Goal: Transaction & Acquisition: Subscribe to service/newsletter

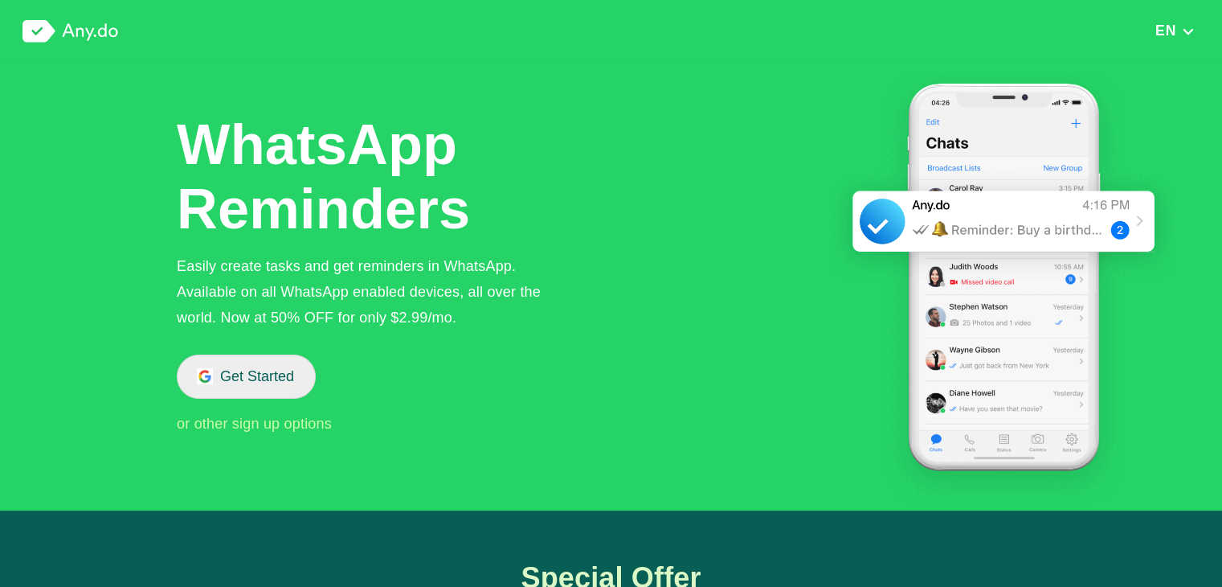
click at [283, 374] on button "Get Started" at bounding box center [246, 376] width 139 height 44
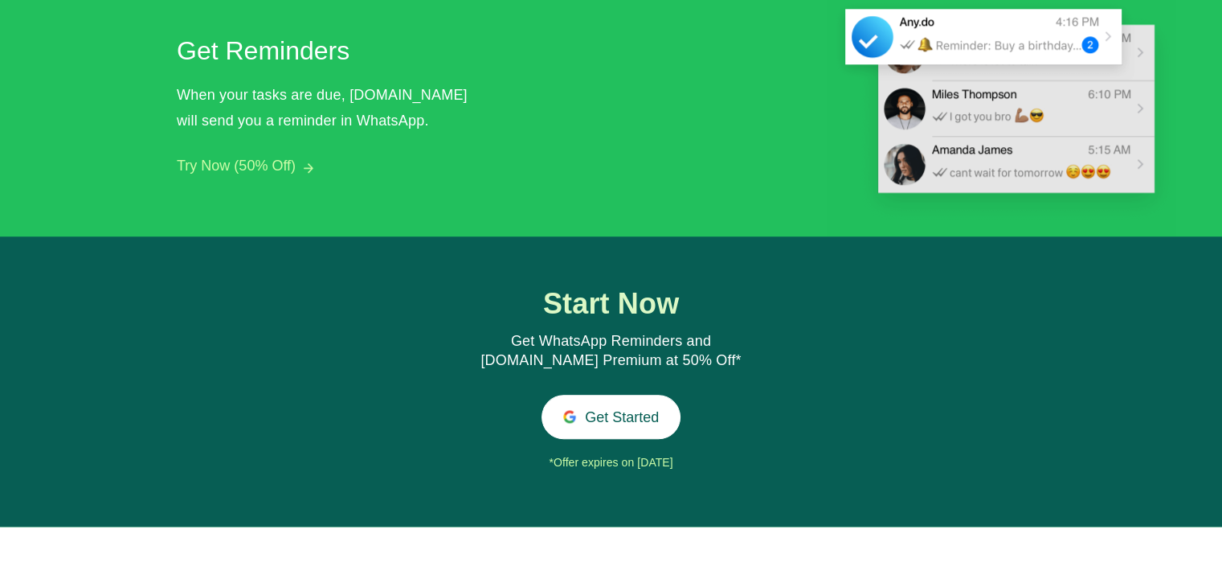
scroll to position [1652, 0]
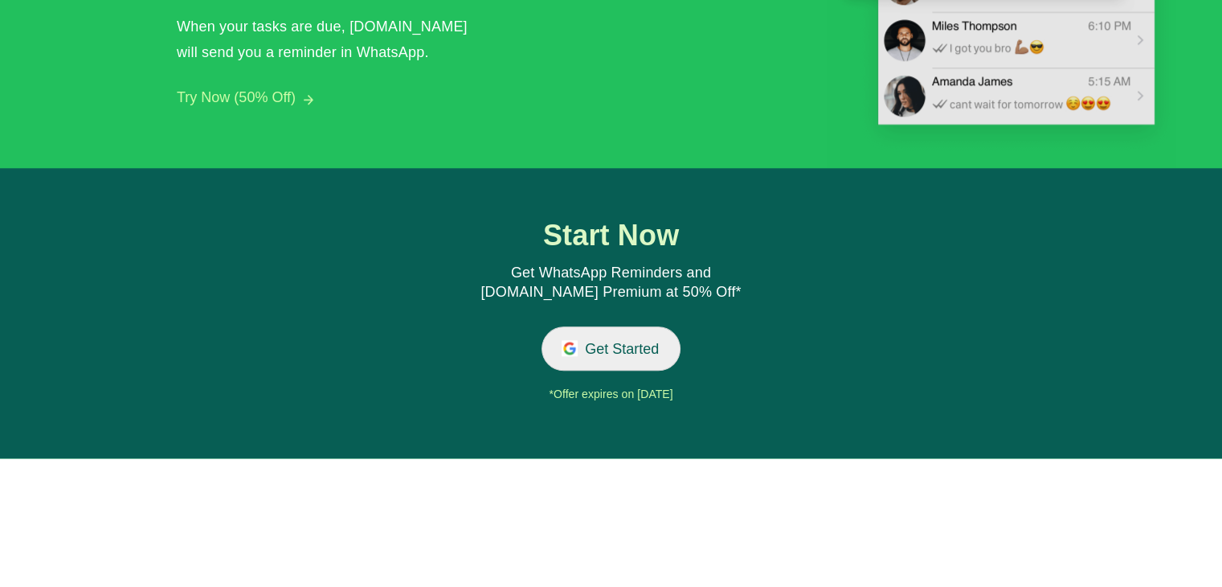
click at [595, 350] on button "Get Started" at bounding box center [611, 348] width 139 height 44
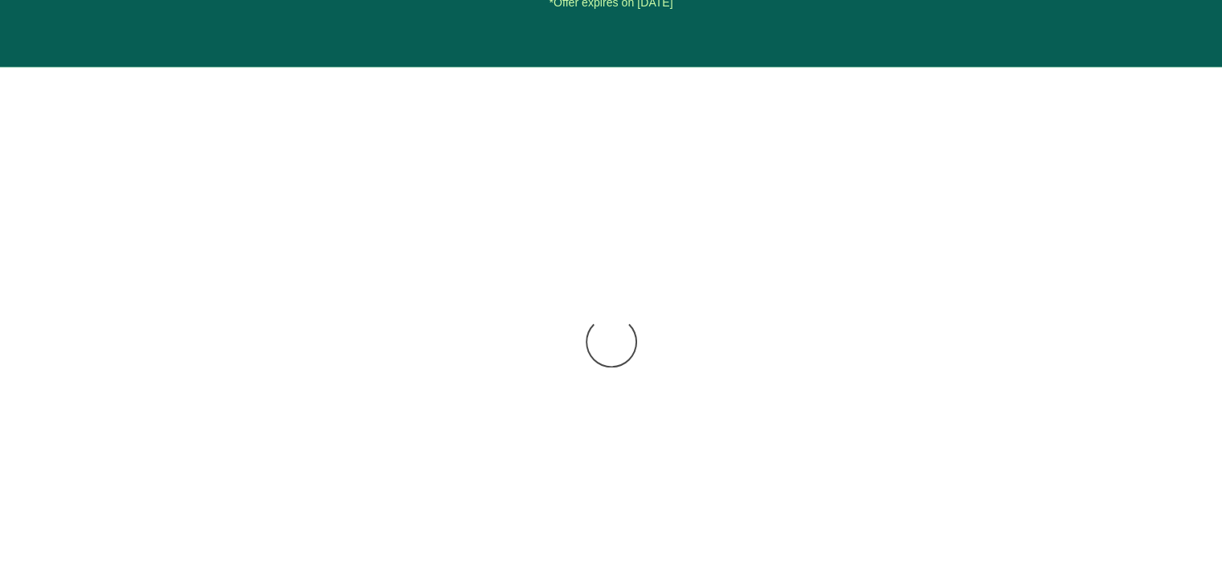
scroll to position [1941, 0]
